Goal: Task Accomplishment & Management: Complete application form

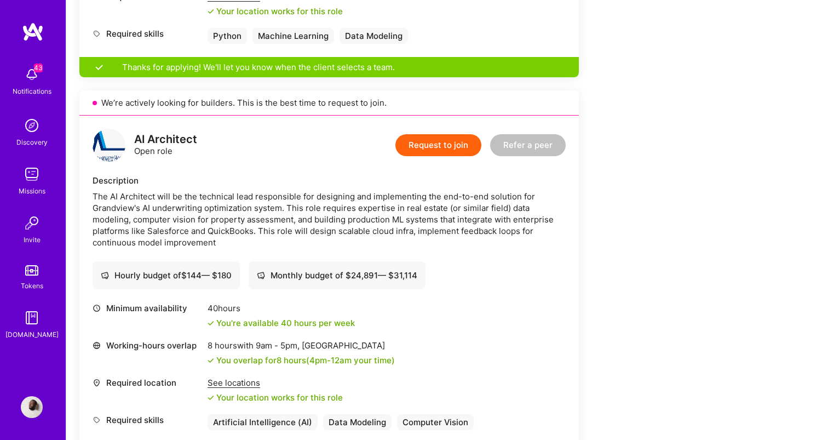
scroll to position [526, 0]
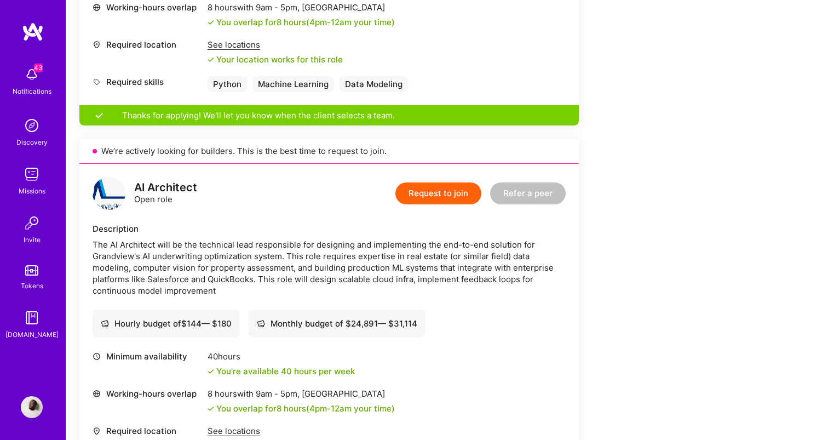
click at [432, 201] on button "Request to join" at bounding box center [439, 193] width 86 height 22
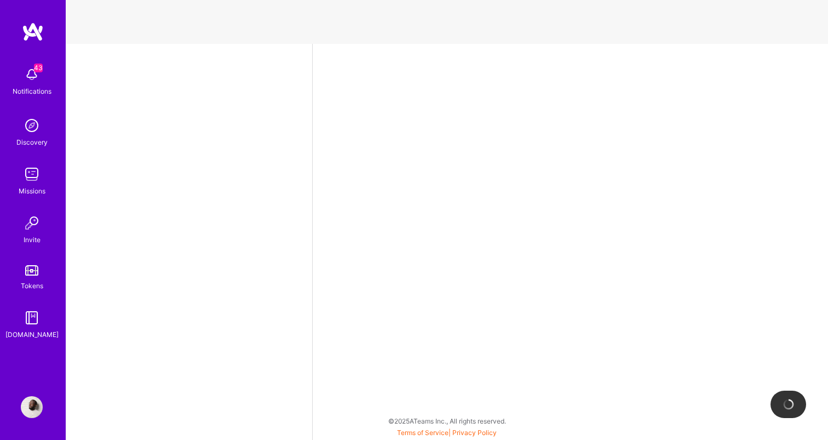
select select "DE"
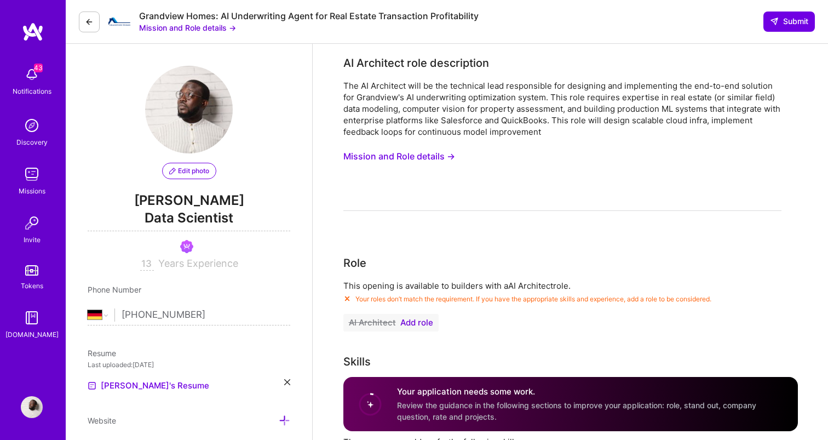
click at [414, 320] on span "Add role" at bounding box center [417, 322] width 33 height 9
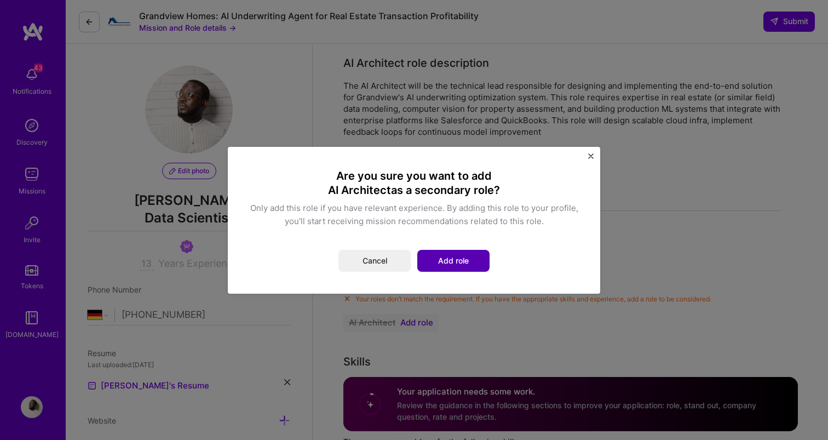
click at [439, 262] on button "Add role" at bounding box center [454, 261] width 72 height 22
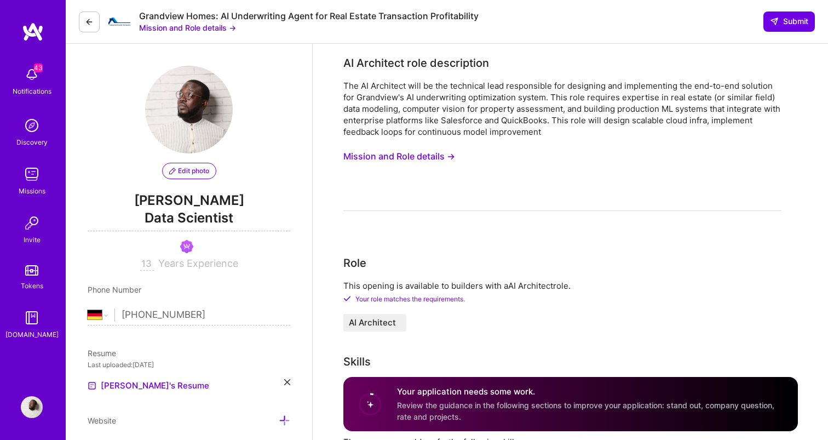
click at [41, 34] on img at bounding box center [33, 32] width 22 height 20
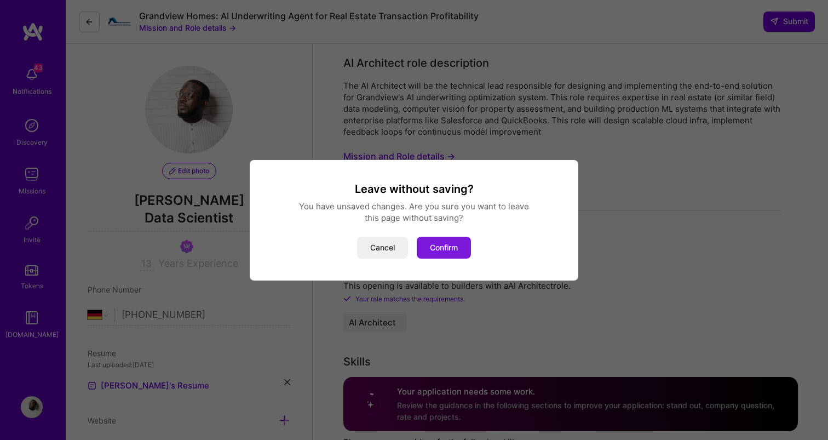
click at [422, 248] on button "Confirm" at bounding box center [444, 248] width 54 height 22
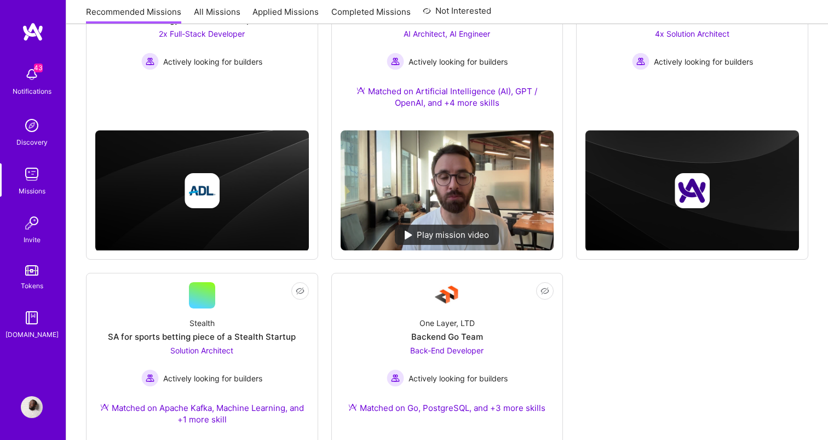
scroll to position [391, 0]
